Goal: Participate in discussion: Engage in conversation with other users on a specific topic

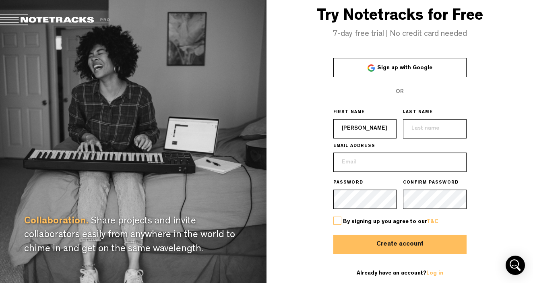
type input "[PERSON_NAME]"
type input "[EMAIL_ADDRESS][DOMAIN_NAME]"
click at [338, 220] on label at bounding box center [337, 221] width 8 height 8
click at [0, 0] on input "checkbox" at bounding box center [0, 0] width 0 height 0
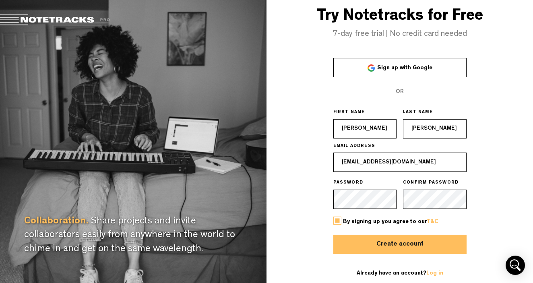
click at [398, 242] on button "Create account" at bounding box center [399, 244] width 133 height 19
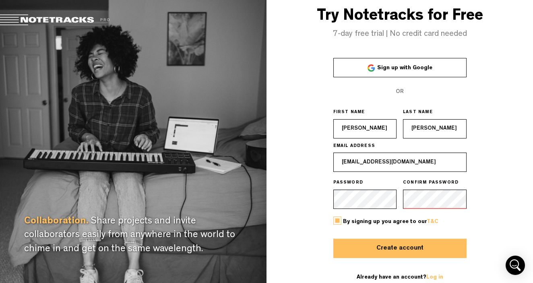
click at [391, 249] on button "Create account" at bounding box center [399, 248] width 133 height 19
click at [428, 246] on button "Create account" at bounding box center [399, 248] width 133 height 19
click at [388, 249] on button "Create account" at bounding box center [399, 248] width 133 height 19
click at [430, 275] on link "Log in" at bounding box center [435, 278] width 17 height 6
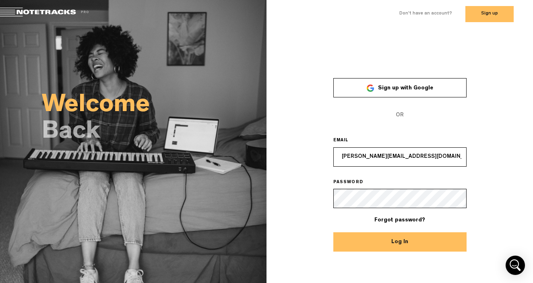
type input "[PERSON_NAME][EMAIL_ADDRESS][DOMAIN_NAME]"
click at [398, 246] on button "Log In" at bounding box center [399, 241] width 133 height 19
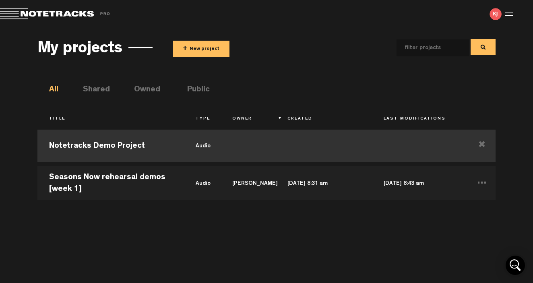
click at [94, 145] on td "Notetracks Demo Project" at bounding box center [110, 146] width 147 height 36
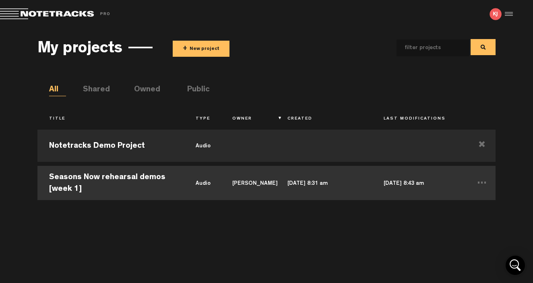
click at [124, 179] on td "Seasons Now rehearsal demos [week 1]" at bounding box center [110, 182] width 147 height 36
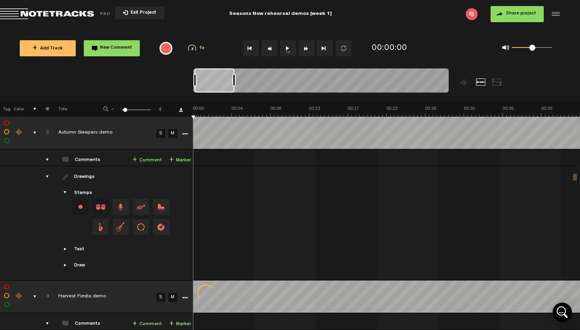
click at [48, 176] on div "drawings" at bounding box center [44, 177] width 12 height 8
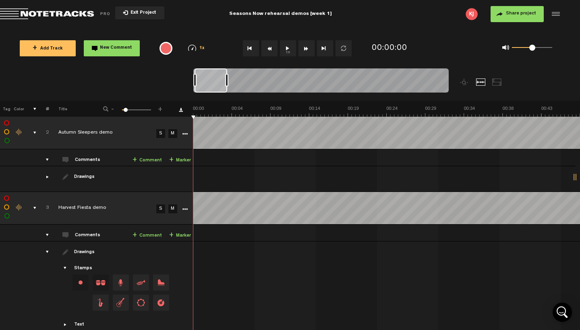
click at [47, 242] on td at bounding box center [43, 299] width 12 height 114
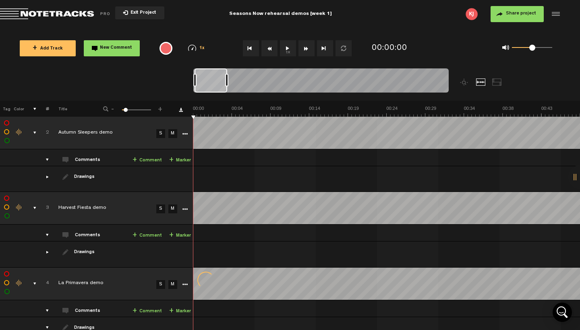
click at [48, 267] on td "4" at bounding box center [43, 283] width 12 height 33
drag, startPoint x: 161, startPoint y: 133, endPoint x: 118, endPoint y: 218, distance: 95.8
click at [161, 133] on link "S" at bounding box center [160, 133] width 9 height 9
click at [48, 251] on td at bounding box center [43, 255] width 12 height 26
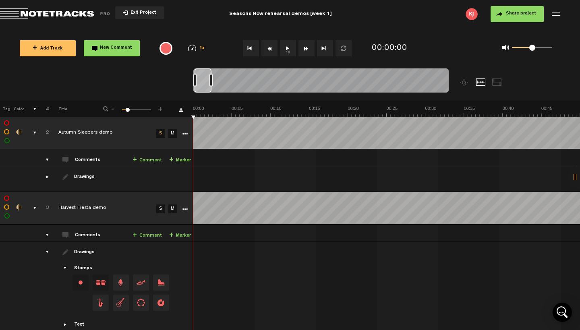
click at [47, 248] on div "drawings" at bounding box center [44, 252] width 12 height 8
click at [66, 242] on td "Drawings Stamps Text Intro +" at bounding box center [121, 299] width 144 height 114
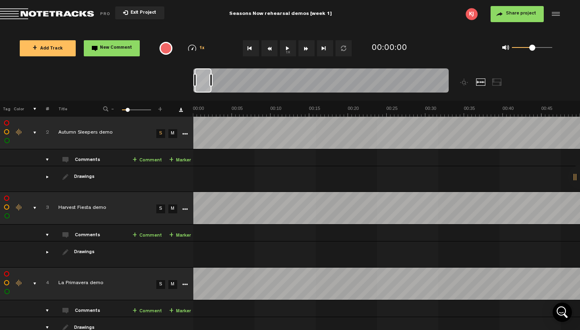
click at [46, 215] on td "3" at bounding box center [43, 208] width 12 height 33
click at [46, 283] on td "4" at bounding box center [43, 283] width 12 height 33
drag, startPoint x: 75, startPoint y: 193, endPoint x: 144, endPoint y: 176, distance: 71.3
click at [80, 196] on td "Harvest Fiesta demo" at bounding box center [101, 208] width 105 height 33
click at [73, 139] on td "Autumn Sleepers demo" at bounding box center [101, 133] width 105 height 33
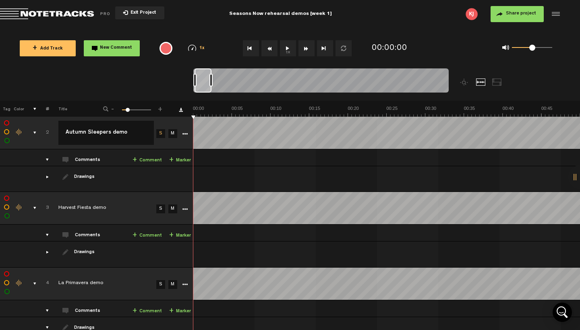
click at [93, 280] on div "Click to edit the title" at bounding box center [110, 284] width 105 height 8
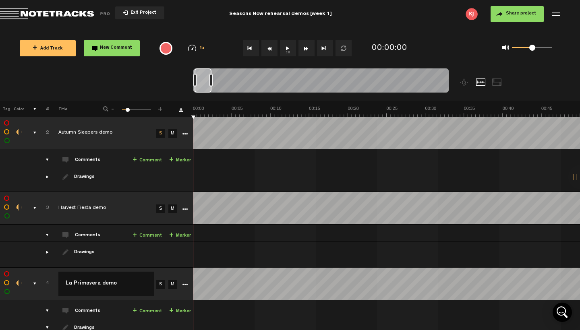
click at [161, 280] on link "S" at bounding box center [160, 284] width 9 height 9
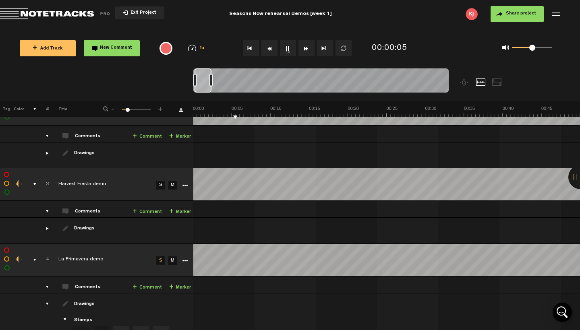
scroll to position [29, 0]
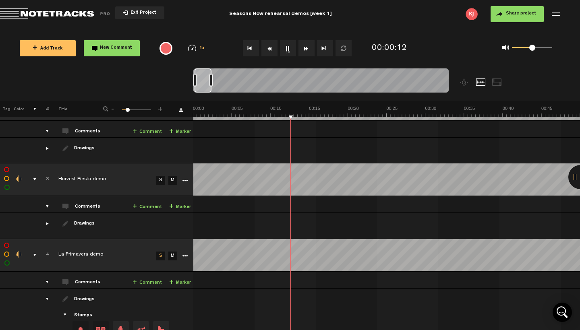
click at [139, 278] on link "+ Comment" at bounding box center [147, 282] width 29 height 9
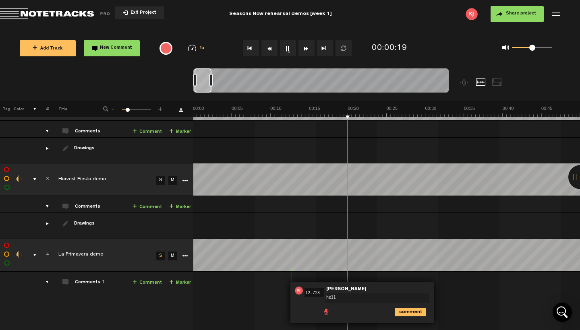
type textarea "hello"
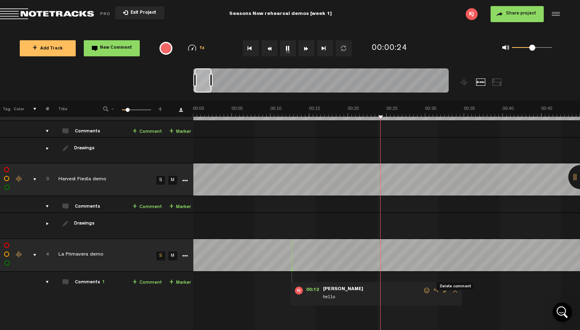
click at [455, 283] on span "Delete comment" at bounding box center [455, 291] width 10 height 6
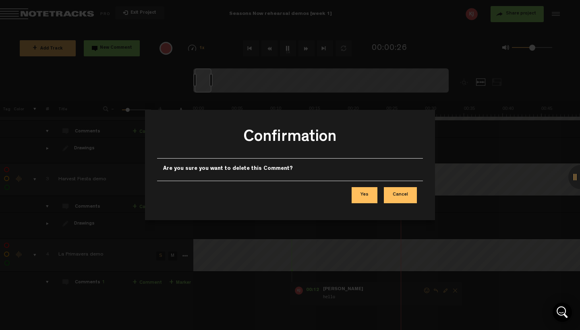
click at [368, 197] on button "Yes" at bounding box center [365, 195] width 26 height 16
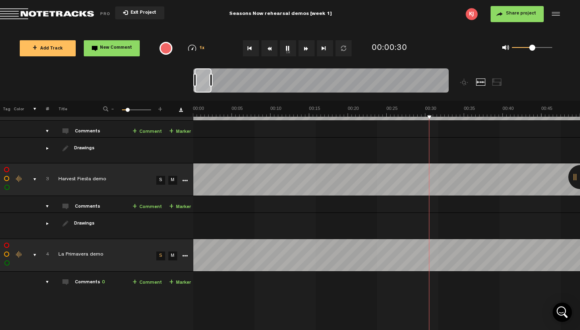
click at [288, 50] on button "1x" at bounding box center [288, 48] width 16 height 16
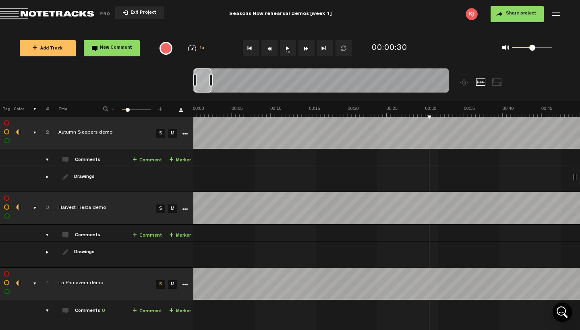
scroll to position [0, 0]
click at [161, 280] on link "S" at bounding box center [160, 284] width 9 height 9
click at [161, 205] on link "S" at bounding box center [160, 209] width 9 height 9
click at [290, 50] on button "1x" at bounding box center [288, 48] width 16 height 16
click at [154, 231] on link "+ Comment" at bounding box center [147, 235] width 29 height 9
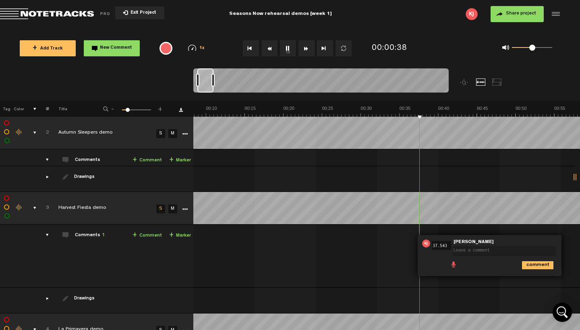
scroll to position [0, 64]
type textarea "no!"
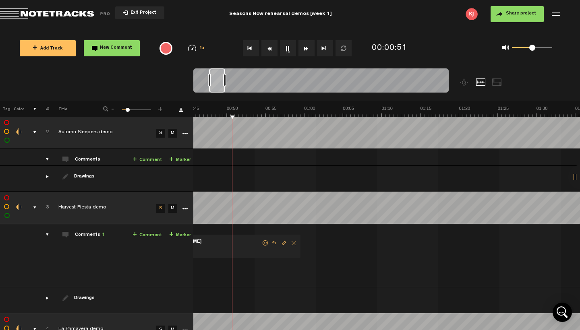
scroll to position [0, 353]
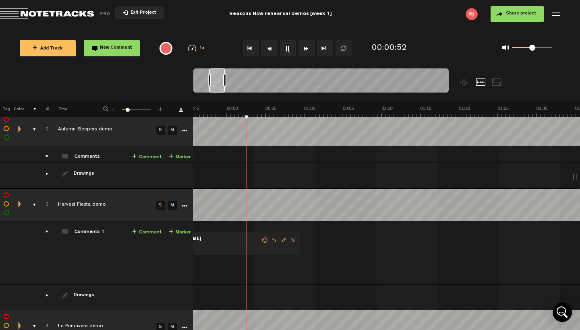
click at [288, 238] on span "Delete comment" at bounding box center [293, 241] width 10 height 6
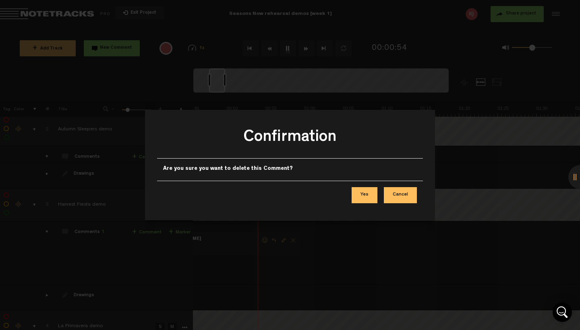
click at [366, 194] on button "Yes" at bounding box center [365, 195] width 26 height 16
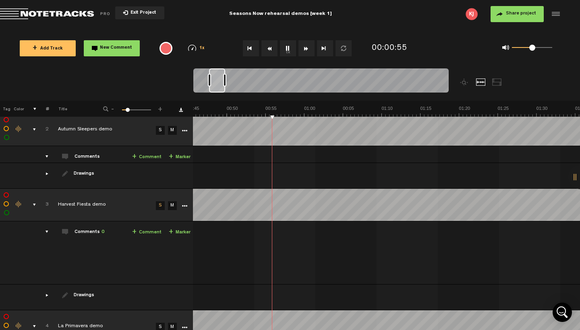
click at [288, 47] on button "1x" at bounding box center [288, 48] width 16 height 16
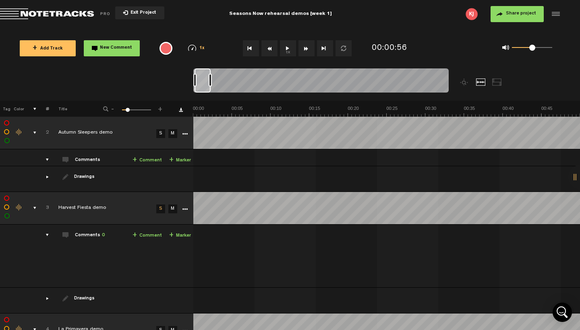
drag, startPoint x: 576, startPoint y: 114, endPoint x: 576, endPoint y: 106, distance: 8.1
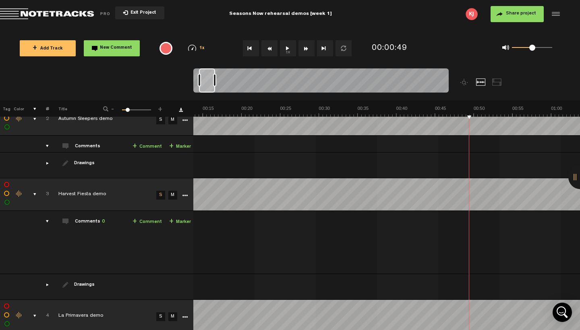
scroll to position [0, 106]
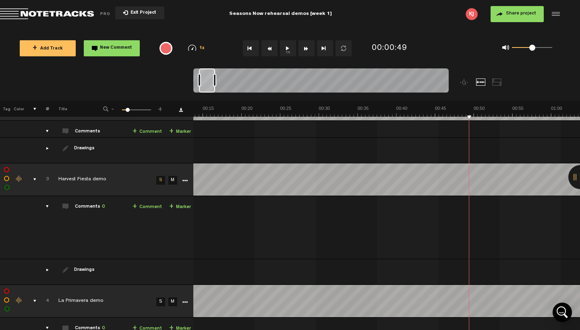
click at [37, 283] on td "4" at bounding box center [43, 301] width 12 height 33
click at [34, 283] on div "comments, stamps & drawings" at bounding box center [31, 301] width 12 height 8
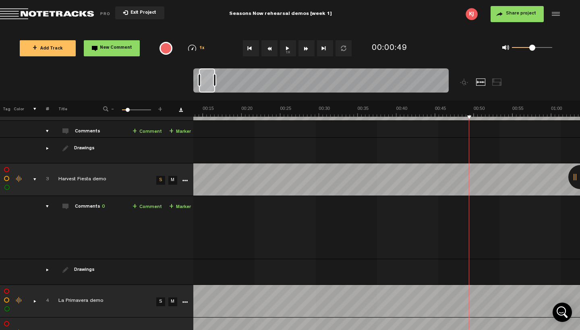
click at [34, 176] on div "comments, stamps & drawings" at bounding box center [31, 180] width 12 height 8
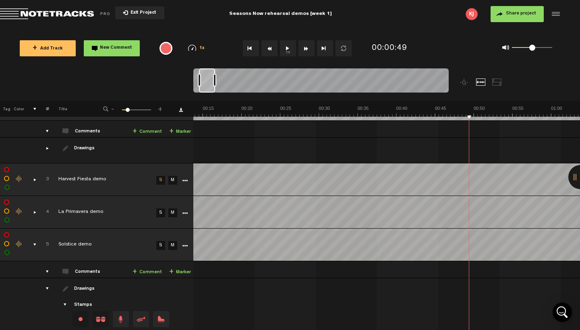
click at [35, 241] on div "comments, stamps & drawings" at bounding box center [31, 245] width 12 height 8
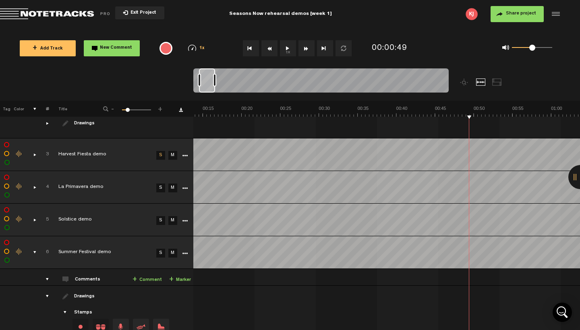
scroll to position [55, 0]
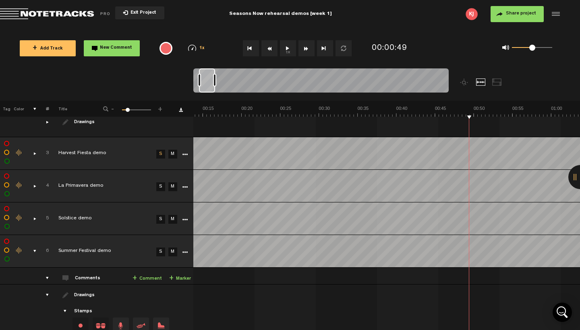
click at [35, 247] on div "comments, stamps & drawings" at bounding box center [31, 251] width 12 height 8
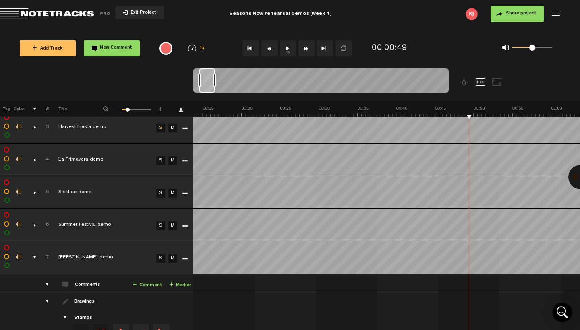
scroll to position [88, 0]
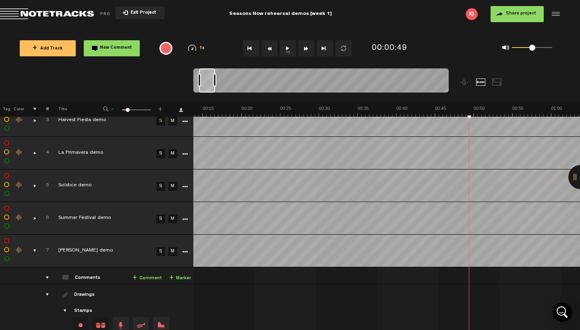
click at [35, 247] on div "comments, stamps & drawings" at bounding box center [31, 251] width 12 height 8
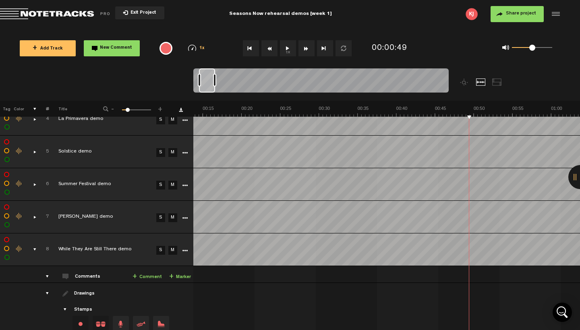
scroll to position [122, 0]
click at [35, 245] on div "comments, stamps & drawings" at bounding box center [31, 249] width 12 height 8
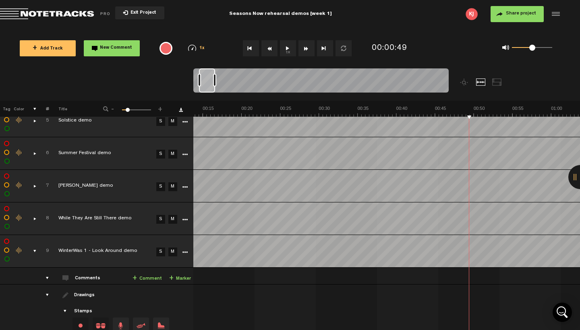
scroll to position [155, 0]
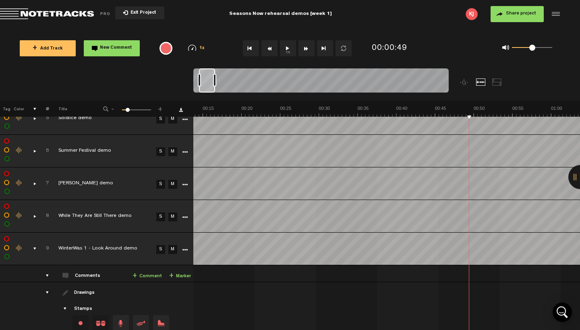
click at [35, 245] on div "comments, stamps & drawings" at bounding box center [31, 249] width 12 height 8
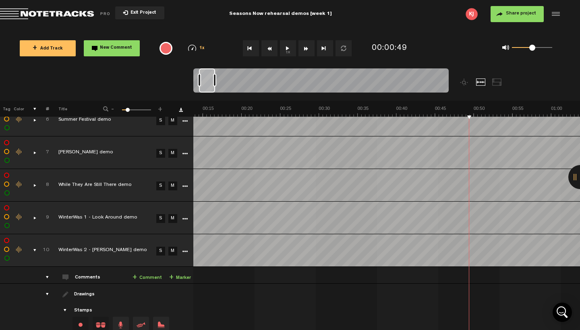
scroll to position [187, 0]
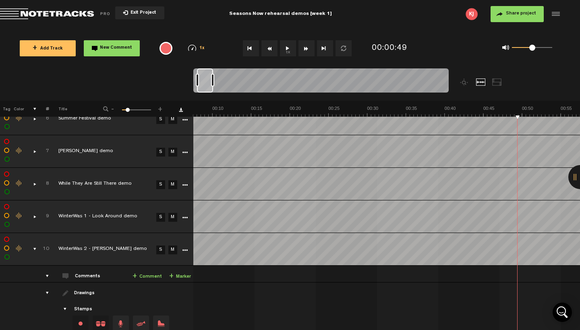
click at [35, 245] on div "comments, stamps & drawings" at bounding box center [31, 249] width 12 height 8
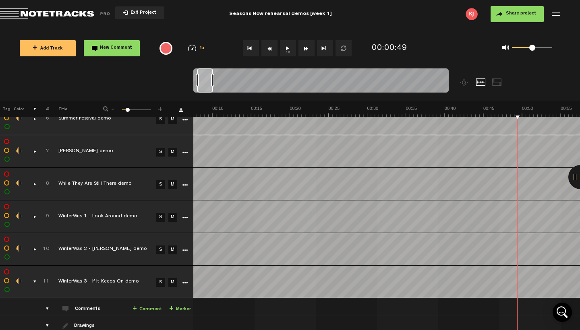
scroll to position [0, 58]
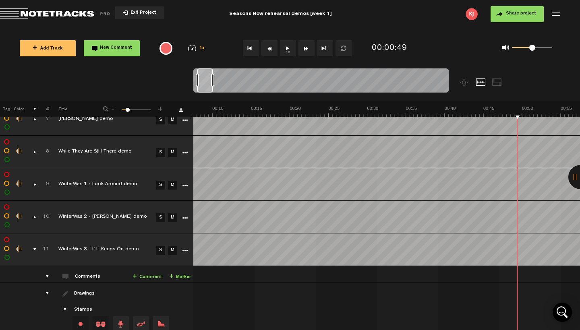
click at [35, 246] on div "comments, stamps & drawings" at bounding box center [31, 250] width 12 height 8
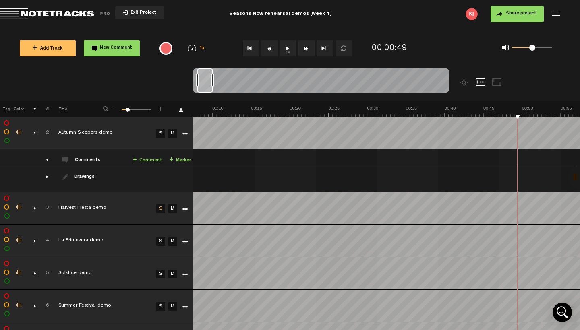
scroll to position [0, 0]
click at [36, 130] on div "comments, stamps & drawings" at bounding box center [31, 133] width 12 height 8
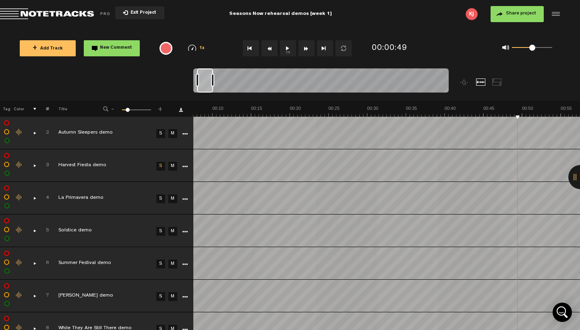
click at [159, 231] on link "S" at bounding box center [160, 231] width 9 height 9
click at [288, 52] on button "1x" at bounding box center [288, 48] width 16 height 16
click at [289, 47] on button "1x" at bounding box center [288, 48] width 16 height 16
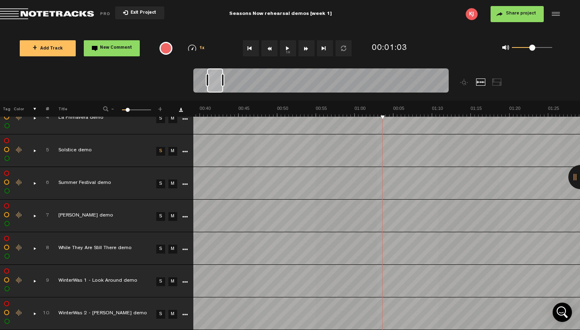
scroll to position [84, 0]
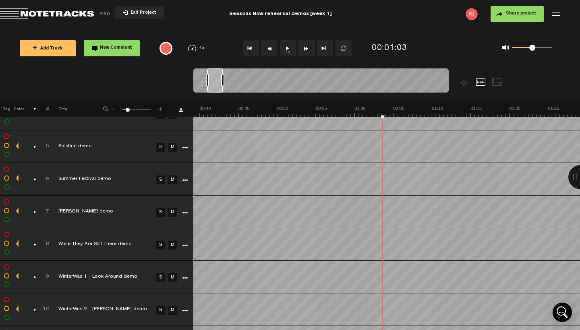
click at [35, 213] on div "comments, stamps & drawings" at bounding box center [31, 212] width 12 height 8
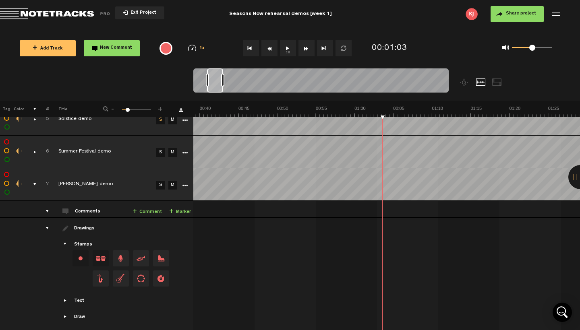
scroll to position [122, 0]
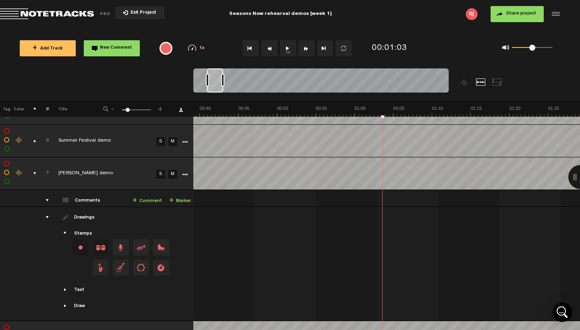
click at [65, 232] on span "Showcase stamps" at bounding box center [65, 233] width 6 height 6
click at [65, 230] on span "Showcase stamps" at bounding box center [65, 233] width 6 height 6
click at [67, 283] on span "Showcase draw menu" at bounding box center [65, 306] width 6 height 6
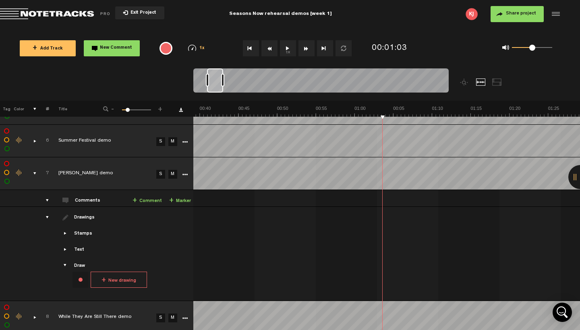
click at [67, 264] on span "Showcase draw menu" at bounding box center [65, 266] width 6 height 6
click at [47, 214] on div "drawings" at bounding box center [44, 217] width 12 height 8
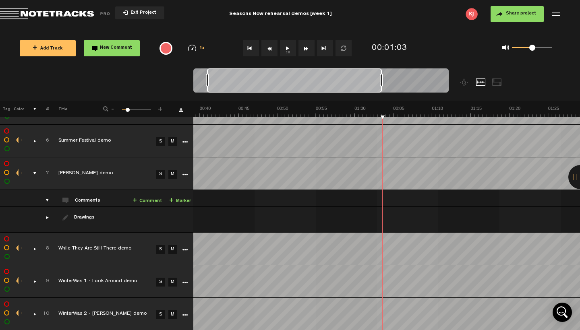
drag, startPoint x: 224, startPoint y: 82, endPoint x: 410, endPoint y: 95, distance: 187.3
click at [410, 95] on div at bounding box center [320, 81] width 255 height 27
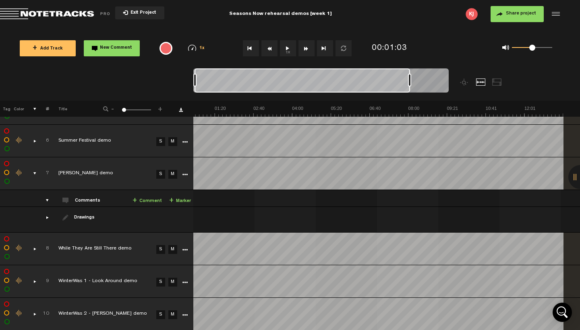
drag, startPoint x: 207, startPoint y: 82, endPoint x: 147, endPoint y: 80, distance: 60.9
click at [147, 80] on nt-zoom-navigation-bar at bounding box center [290, 84] width 580 height 32
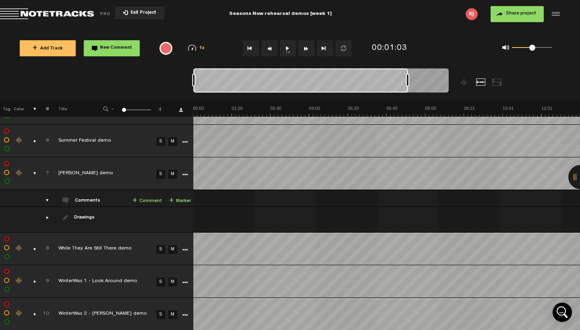
drag, startPoint x: 301, startPoint y: 88, endPoint x: 218, endPoint y: 85, distance: 83.0
click at [218, 85] on div at bounding box center [300, 80] width 215 height 24
drag, startPoint x: 408, startPoint y: 83, endPoint x: 493, endPoint y: 83, distance: 85.0
click at [493, 83] on div at bounding box center [352, 84] width 319 height 32
drag, startPoint x: 425, startPoint y: 80, endPoint x: 478, endPoint y: 76, distance: 53.4
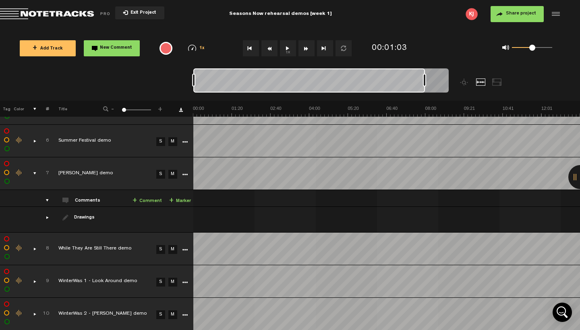
click at [478, 76] on div at bounding box center [352, 84] width 319 height 32
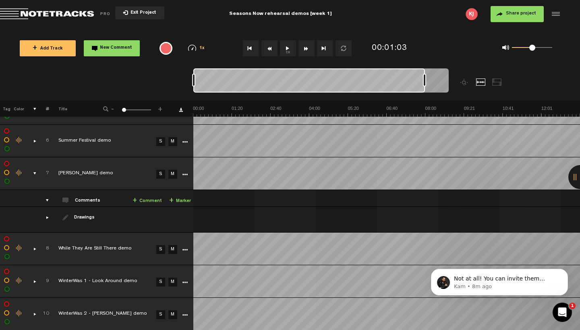
click at [159, 141] on link "S" at bounding box center [160, 141] width 9 height 9
click at [221, 113] on img at bounding box center [386, 111] width 387 height 11
click at [290, 48] on button "1x" at bounding box center [288, 48] width 16 height 16
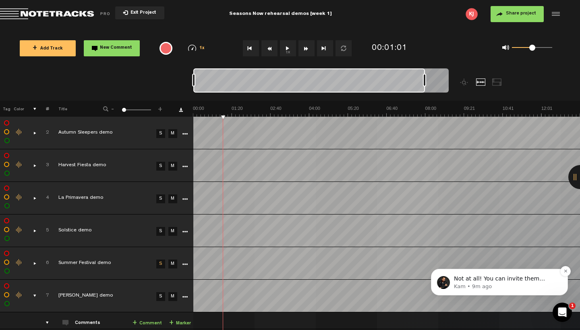
click at [512, 279] on p "Not at all! You can invite them (privately) with their emails (to which they wi…" at bounding box center [506, 279] width 104 height 8
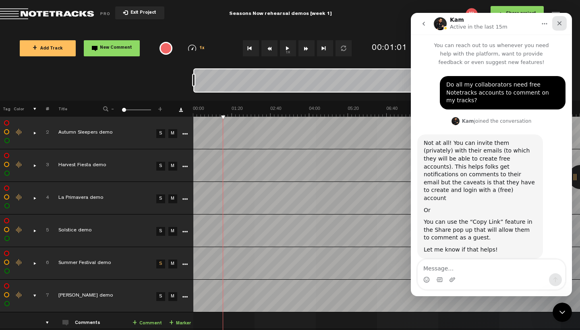
click at [533, 21] on icon "Close" at bounding box center [559, 23] width 6 height 6
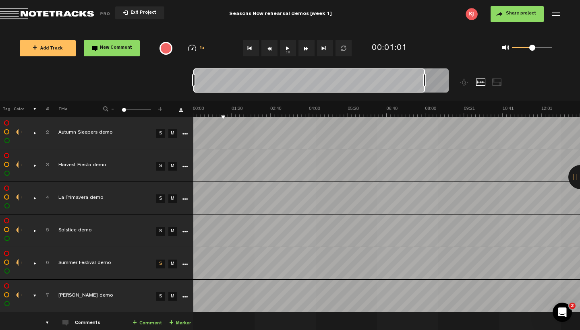
click at [533, 15] on div at bounding box center [555, 14] width 12 height 12
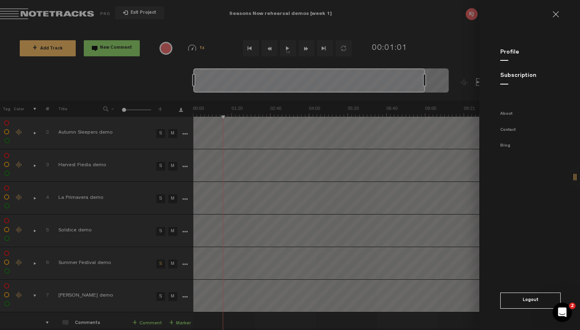
click at [525, 283] on button "Logout" at bounding box center [530, 301] width 60 height 16
